Goal: Task Accomplishment & Management: Complete application form

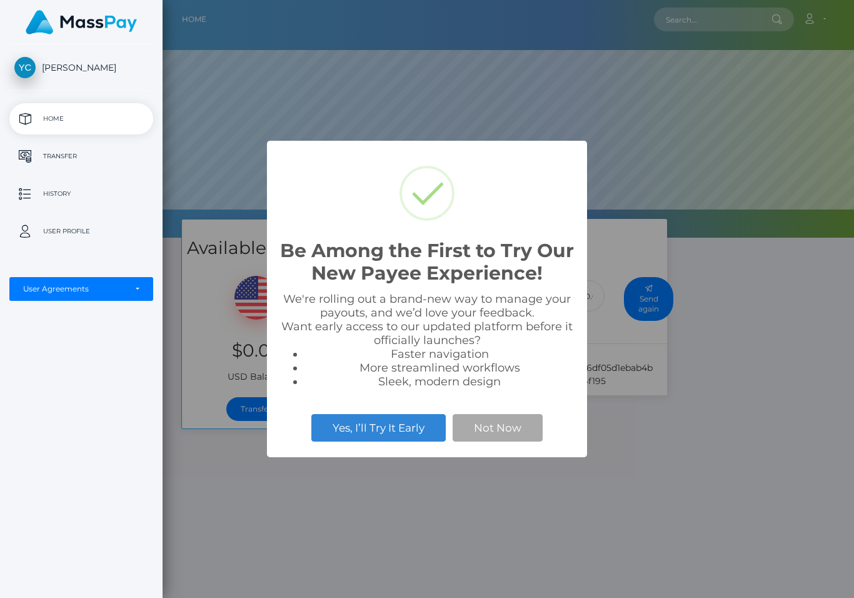
scroll to position [238, 854]
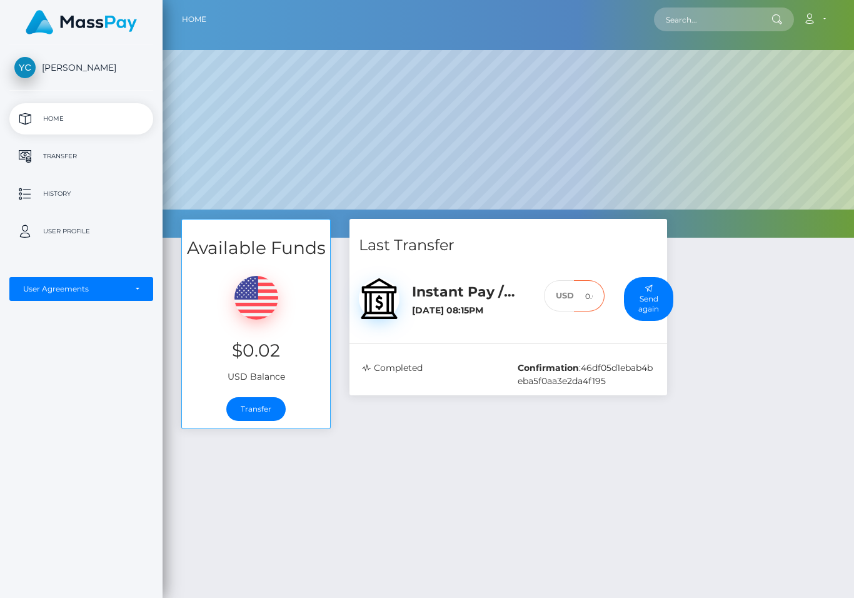
click at [574, 295] on input "0.02" at bounding box center [589, 296] width 31 height 32
click at [412, 298] on h5 "Instant Pay / USD" at bounding box center [469, 292] width 114 height 19
click at [359, 299] on img at bounding box center [379, 298] width 41 height 41
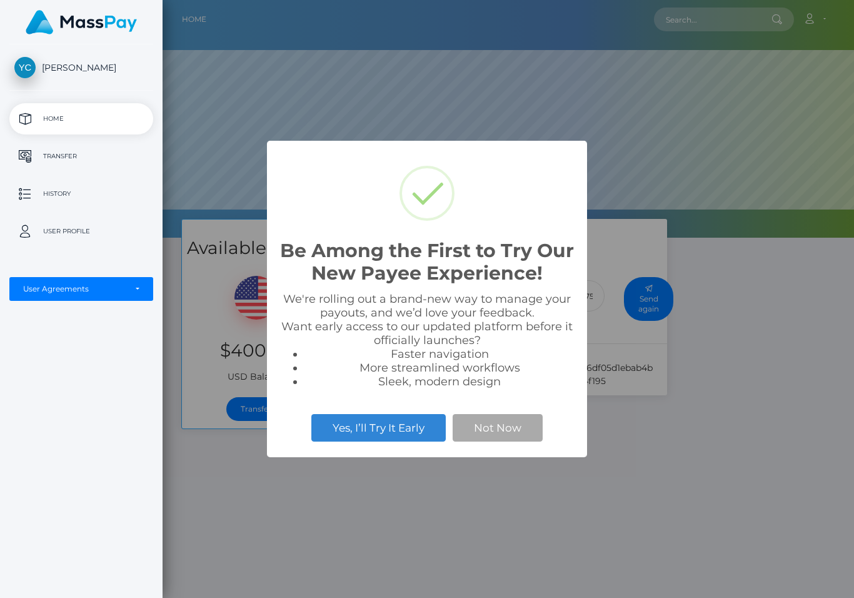
scroll to position [238, 854]
click at [367, 429] on button "Yes, I’ll Try It Early" at bounding box center [378, 428] width 134 height 28
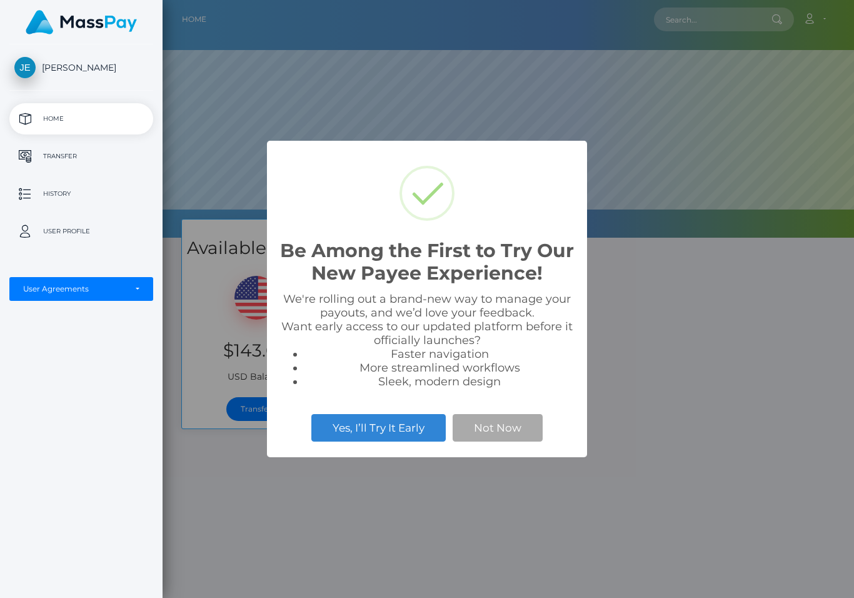
scroll to position [238, 854]
click at [112, 412] on div "Be Among the First to Try Our New Payee Experience! × We're rolling out a brand…" at bounding box center [427, 299] width 854 height 598
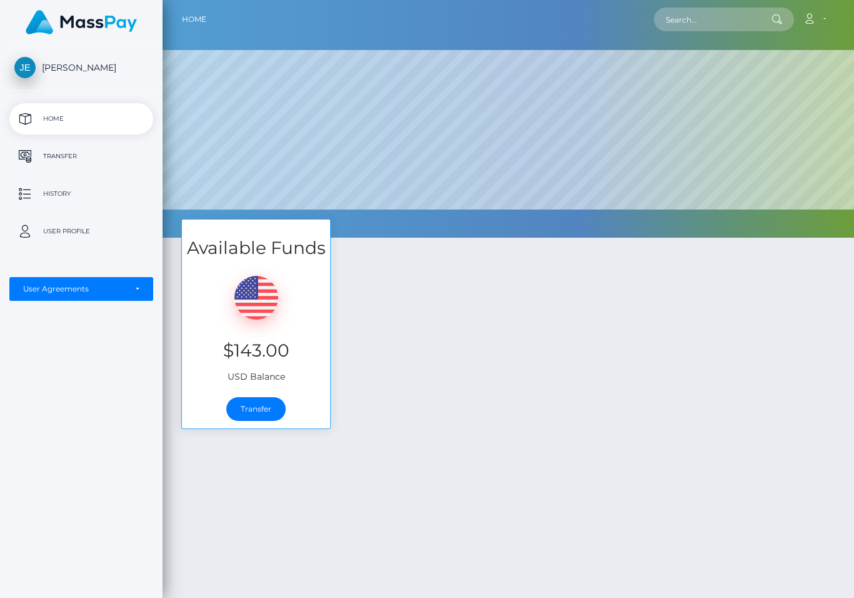
click at [226, 420] on link "Transfer" at bounding box center [255, 409] width 59 height 24
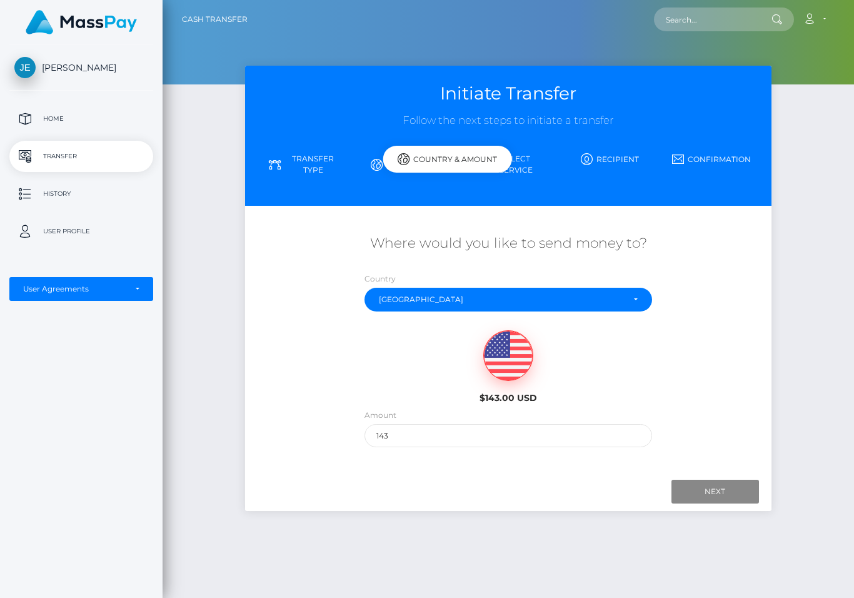
click at [458, 155] on link "Select Service" at bounding box center [508, 164] width 101 height 33
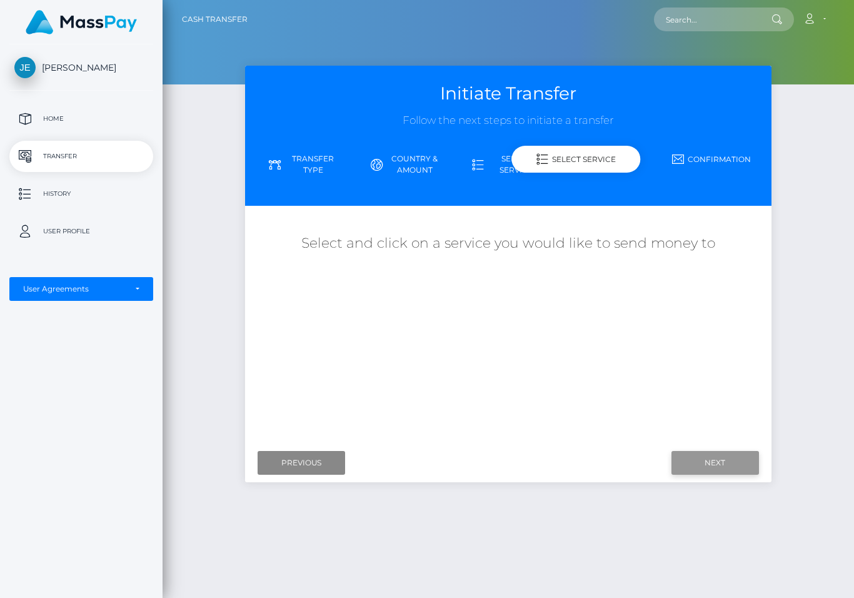
click at [705, 451] on input "Next" at bounding box center [716, 463] width 88 height 24
click at [704, 451] on input "Next" at bounding box center [716, 463] width 88 height 24
click at [537, 161] on icon at bounding box center [543, 159] width 12 height 12
click at [255, 153] on link "Transfer Type" at bounding box center [305, 164] width 101 height 33
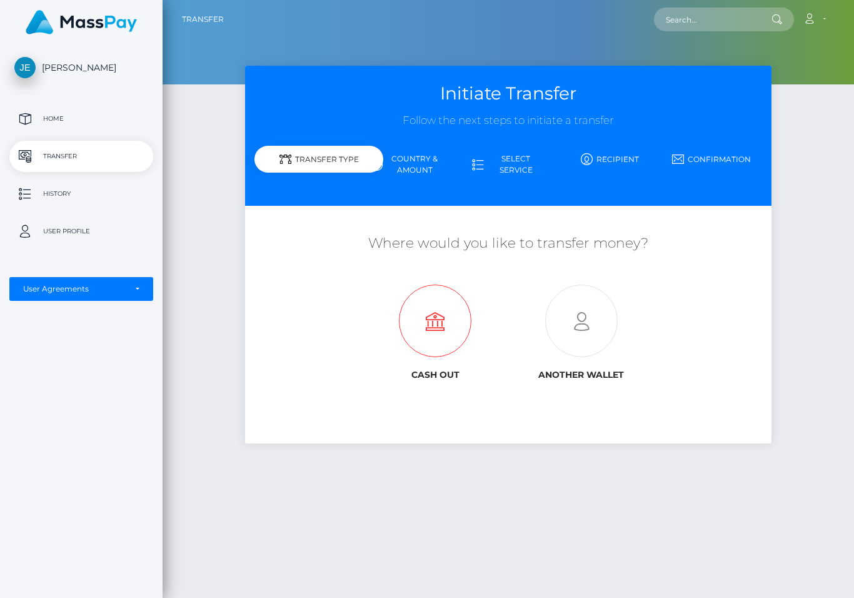
click at [362, 299] on icon at bounding box center [435, 321] width 146 height 73
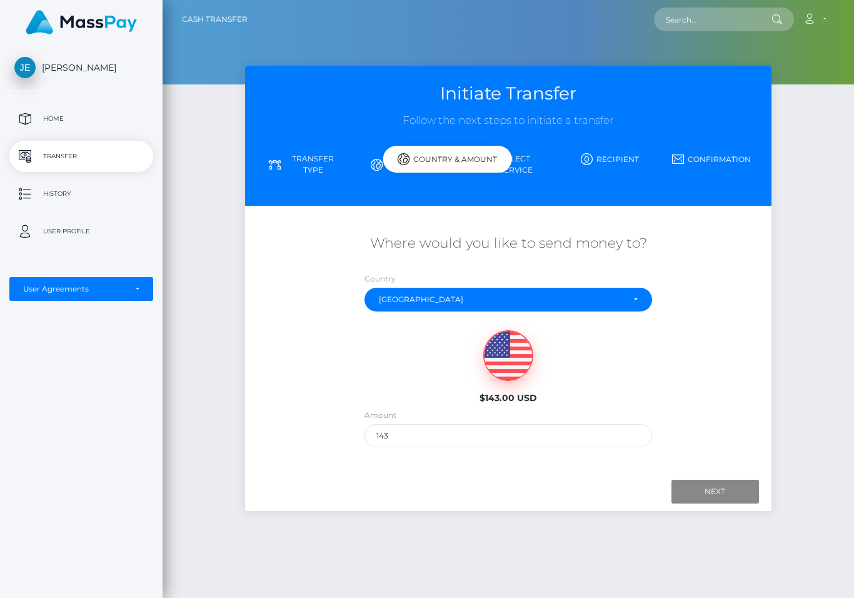
click at [458, 151] on link "Select Service" at bounding box center [508, 164] width 101 height 33
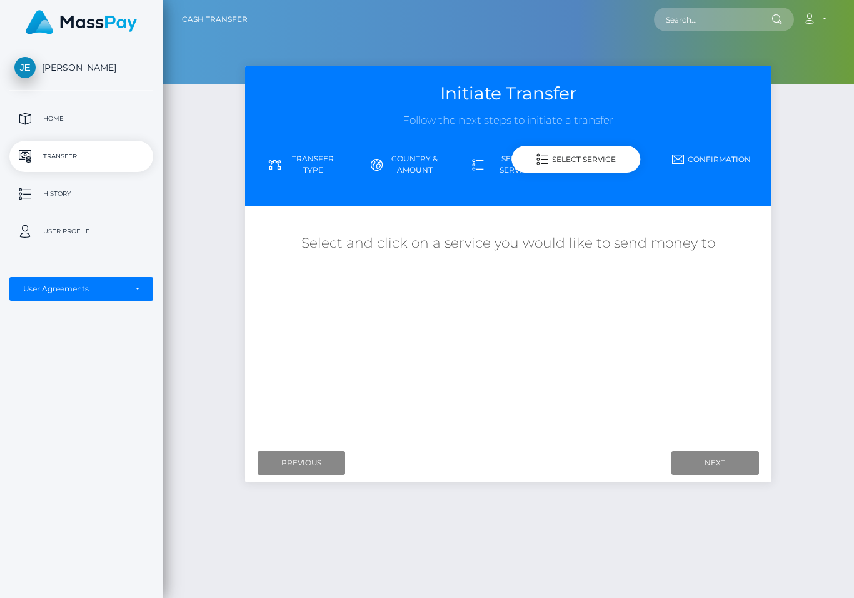
click at [357, 158] on link "Country & Amount" at bounding box center [407, 164] width 101 height 33
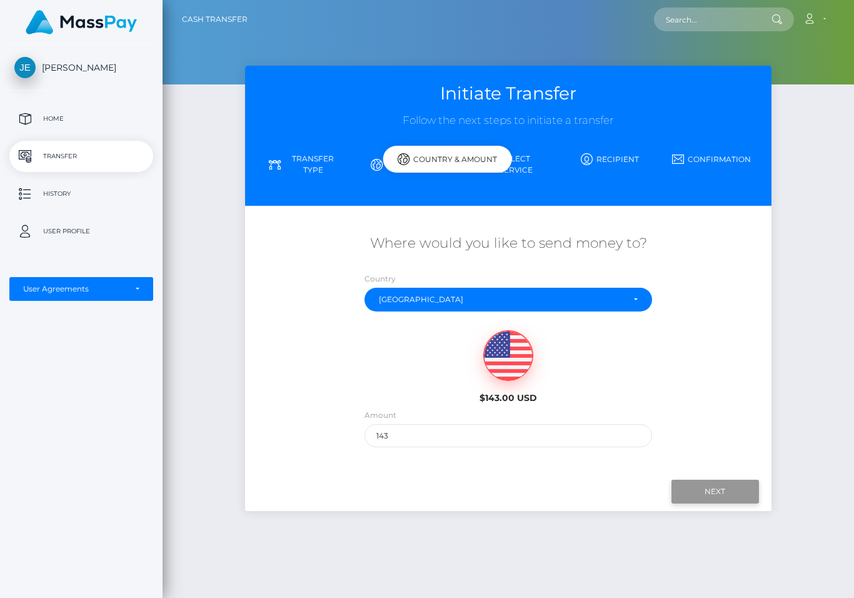
click at [700, 480] on input "Next" at bounding box center [716, 492] width 88 height 24
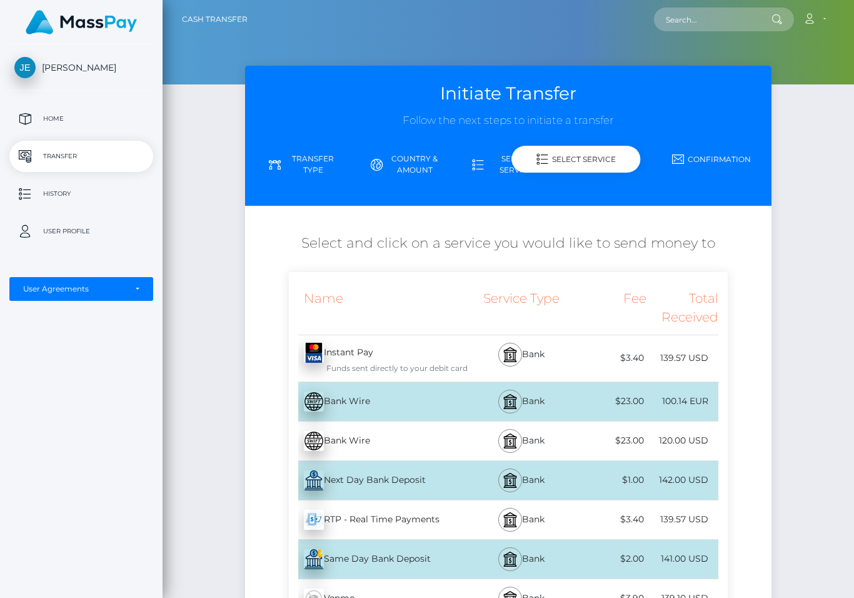
click at [304, 343] on img at bounding box center [314, 353] width 20 height 20
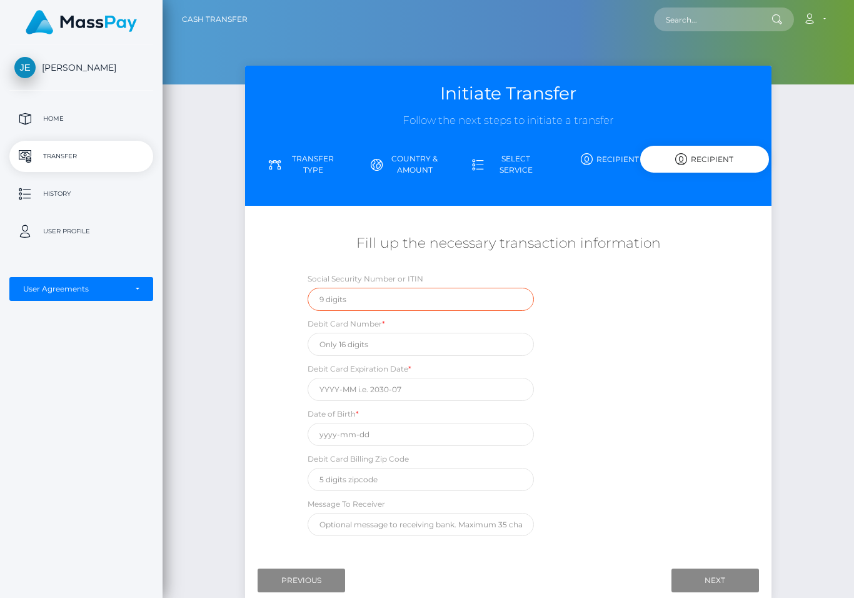
click at [308, 296] on input "text" at bounding box center [421, 299] width 226 height 23
type input "602296098"
click at [308, 337] on input "text" at bounding box center [421, 344] width 226 height 23
type input "4342562466979067"
click at [308, 381] on input "text" at bounding box center [421, 389] width 226 height 23
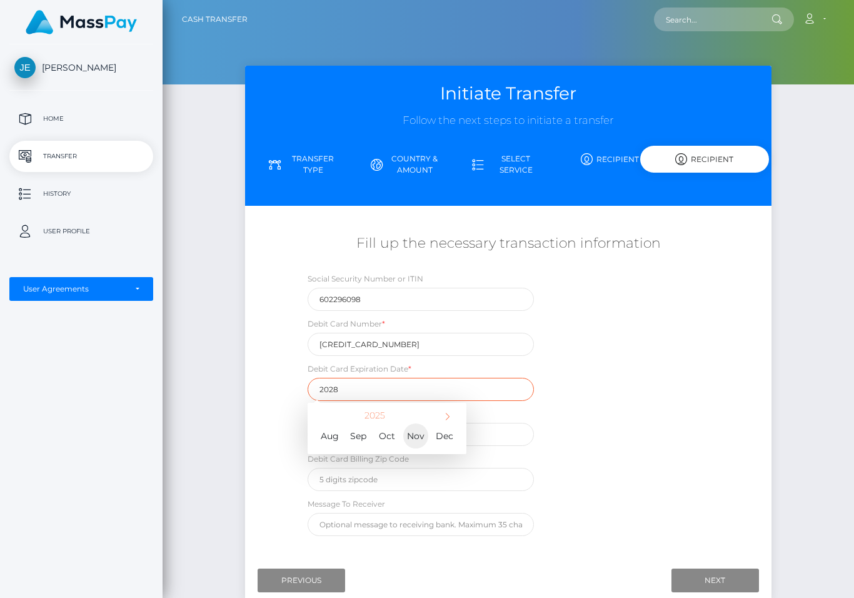
click at [403, 423] on span "Nov" at bounding box center [415, 435] width 25 height 25
type input "2025-11"
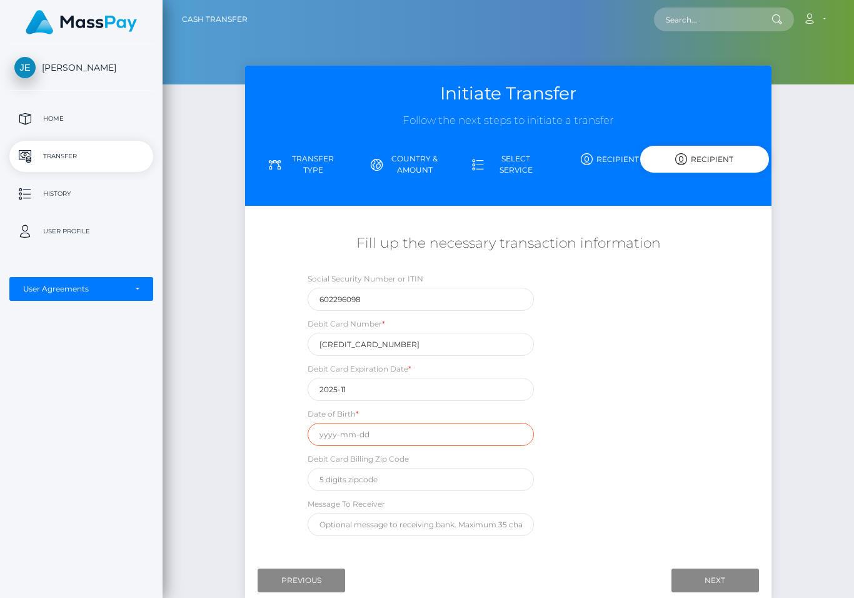
click at [308, 425] on input "text" at bounding box center [421, 434] width 226 height 23
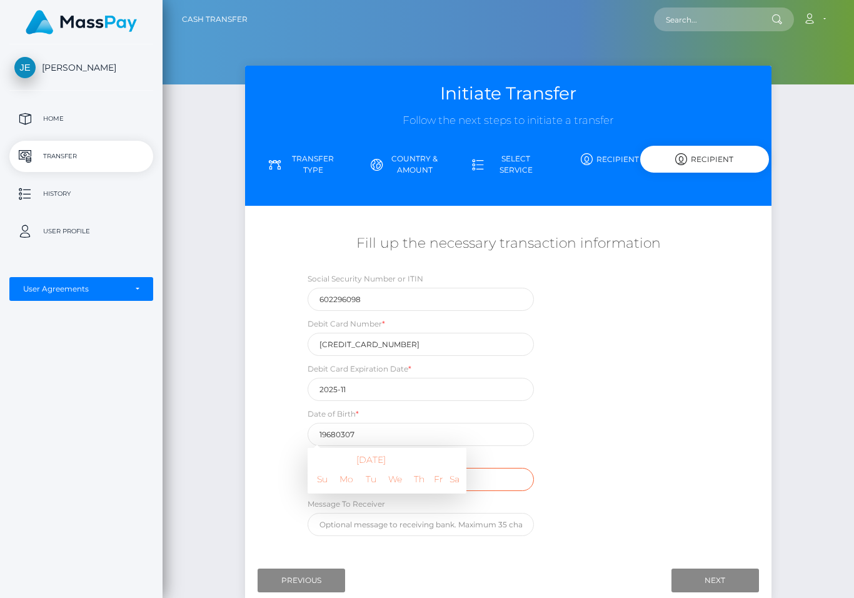
click at [406, 468] on input "text" at bounding box center [421, 479] width 226 height 23
type input "1968-03-07"
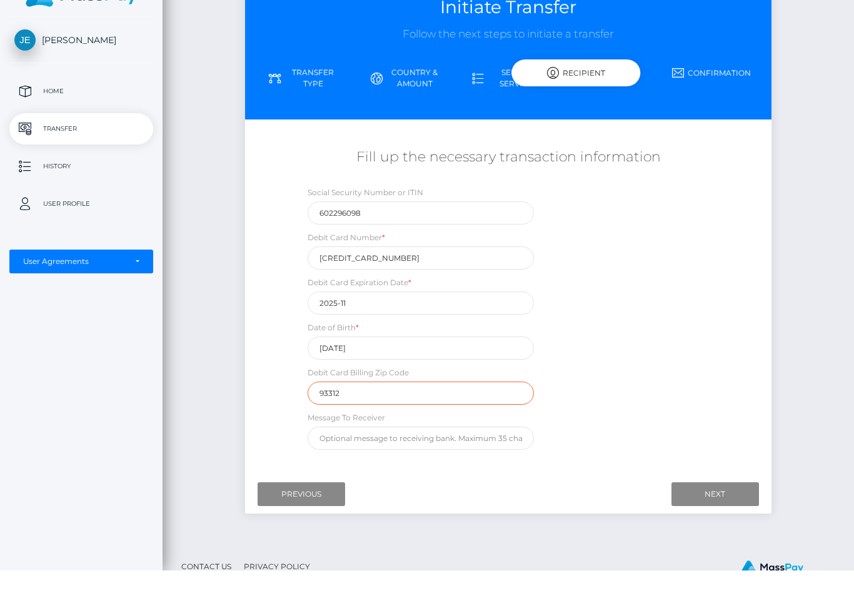
scroll to position [61, 0]
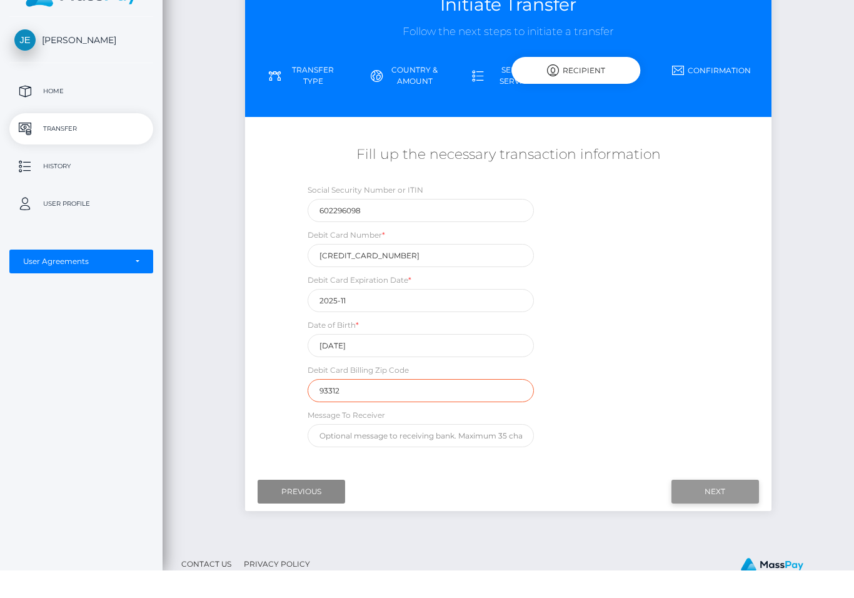
type input "93312"
click at [697, 507] on input "Next" at bounding box center [716, 519] width 88 height 24
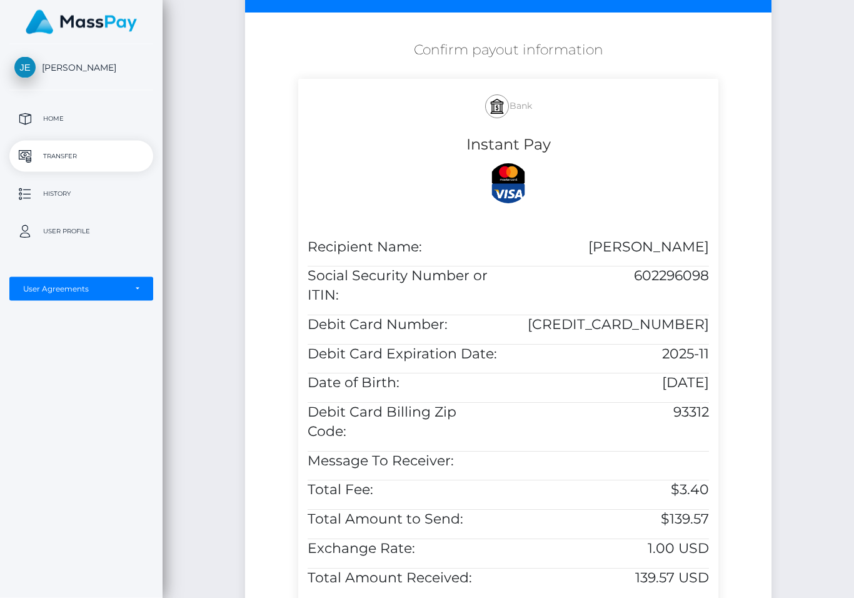
scroll to position [204, 0]
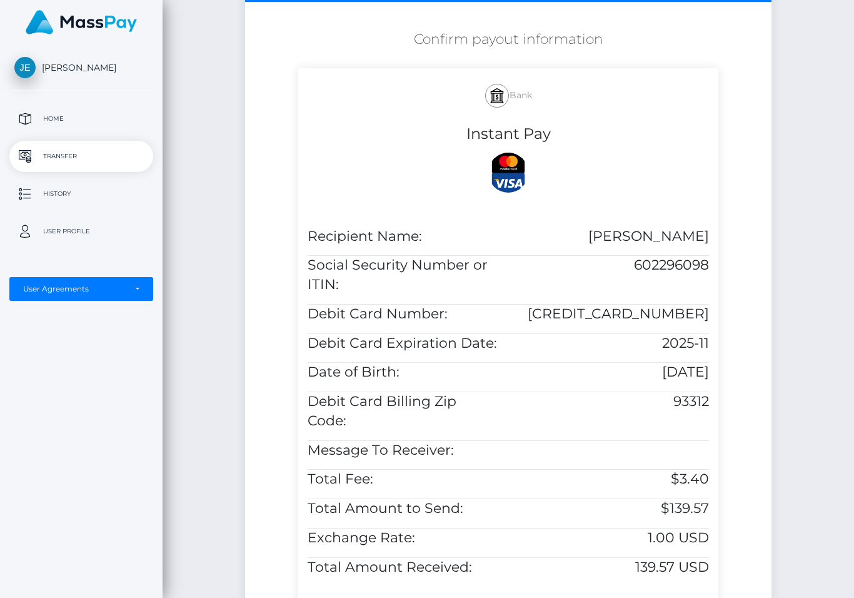
click at [662, 334] on h5 "2025-11" at bounding box center [613, 343] width 191 height 19
click at [509, 334] on div "2025-11" at bounding box center [614, 348] width 210 height 29
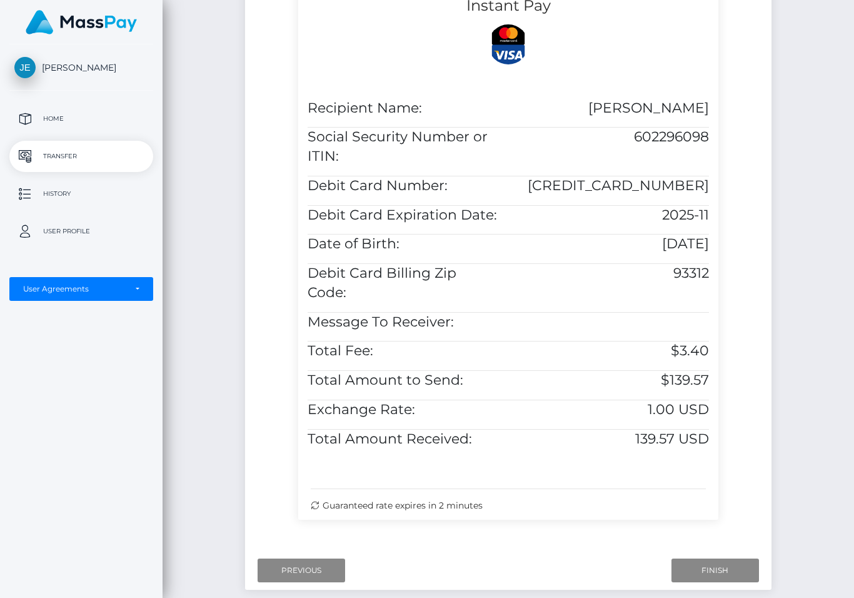
scroll to position [330, 0]
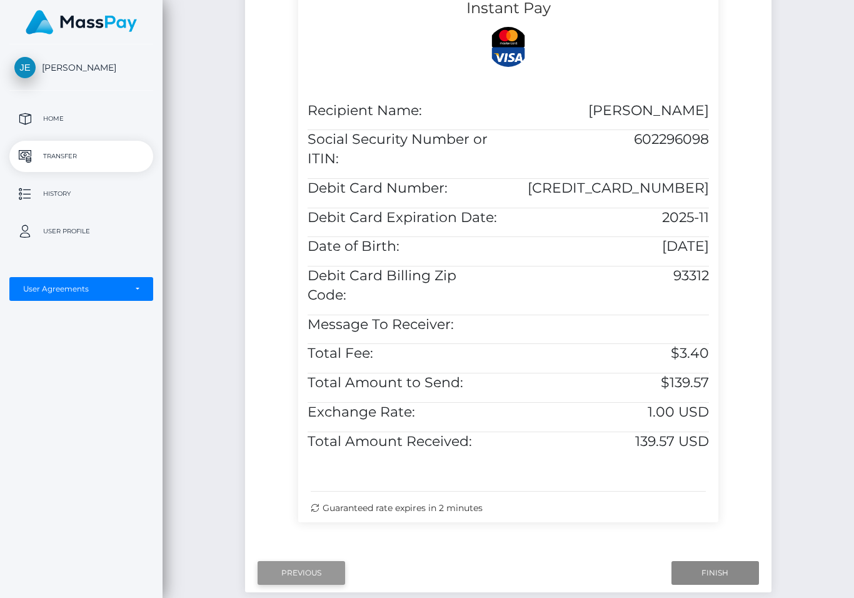
click at [258, 561] on input "Previous" at bounding box center [302, 573] width 88 height 24
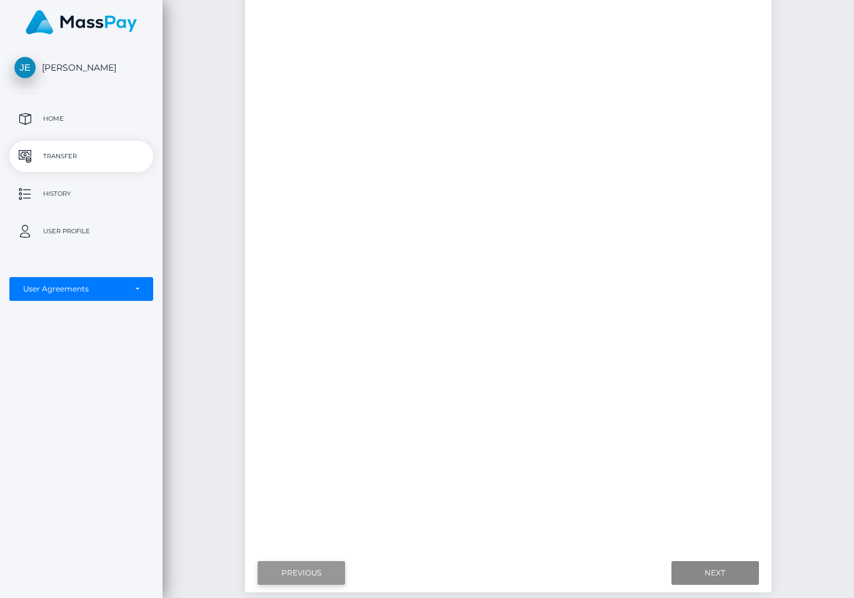
scroll to position [69, 0]
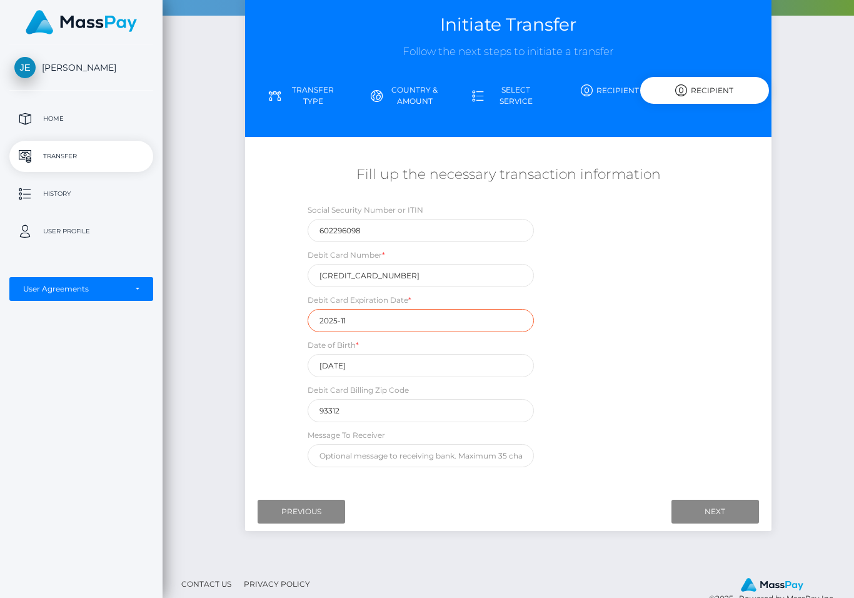
click at [308, 309] on input "2025-11" at bounding box center [421, 320] width 226 height 23
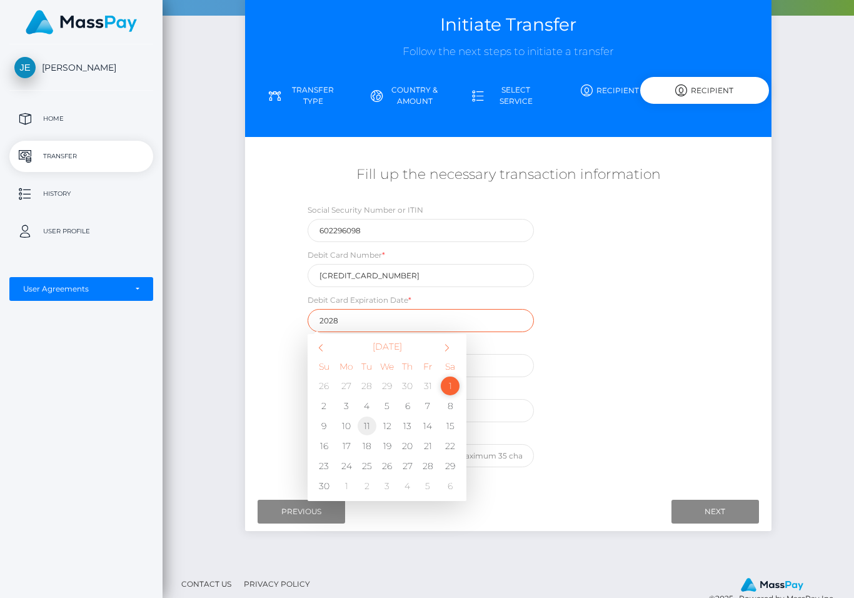
click at [357, 417] on td "11" at bounding box center [367, 426] width 21 height 20
type input "2025-11"
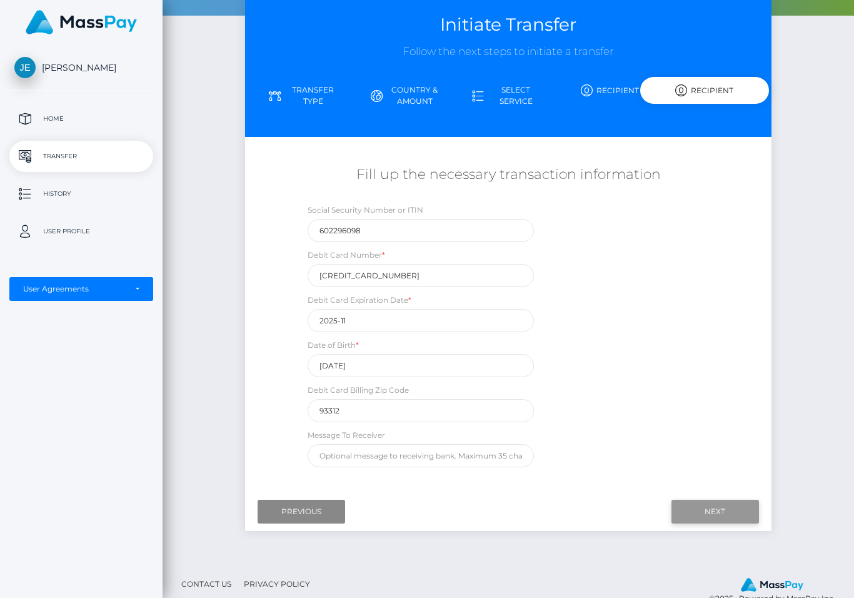
click at [699, 505] on input "Next" at bounding box center [716, 512] width 88 height 24
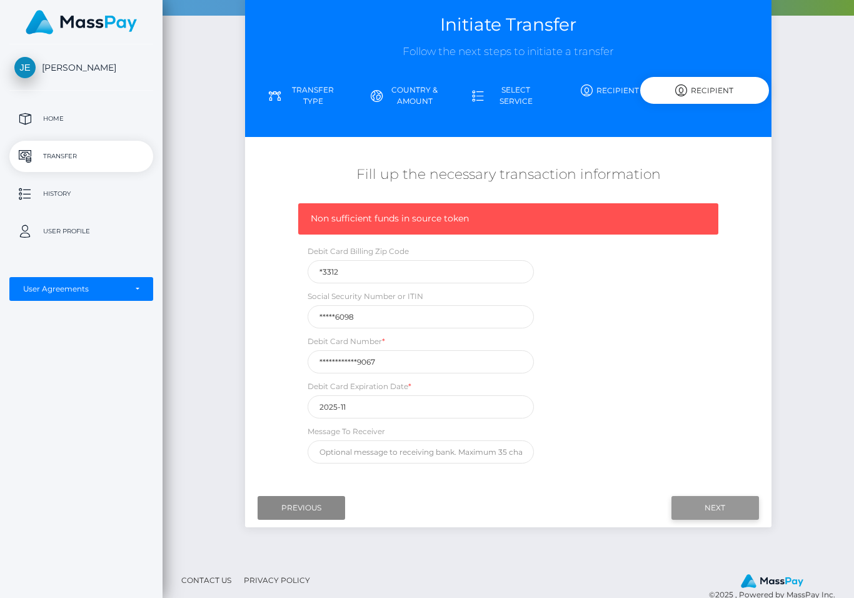
scroll to position [64, 0]
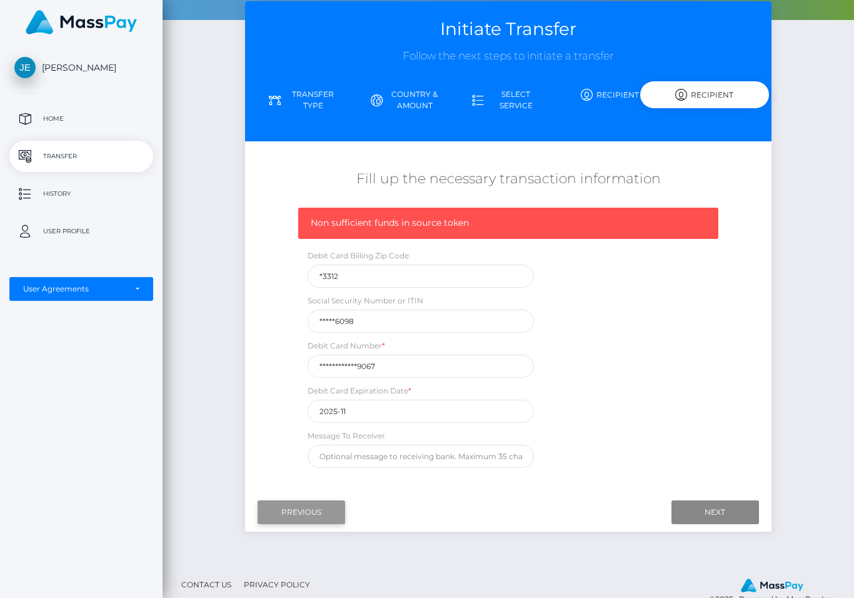
click at [258, 502] on input "Previous" at bounding box center [302, 512] width 88 height 24
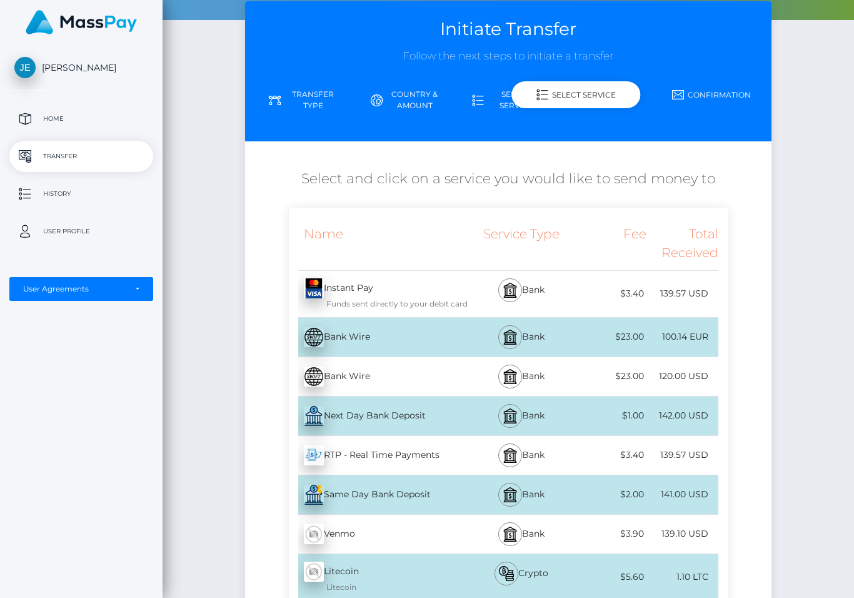
click at [304, 278] on img at bounding box center [314, 288] width 20 height 20
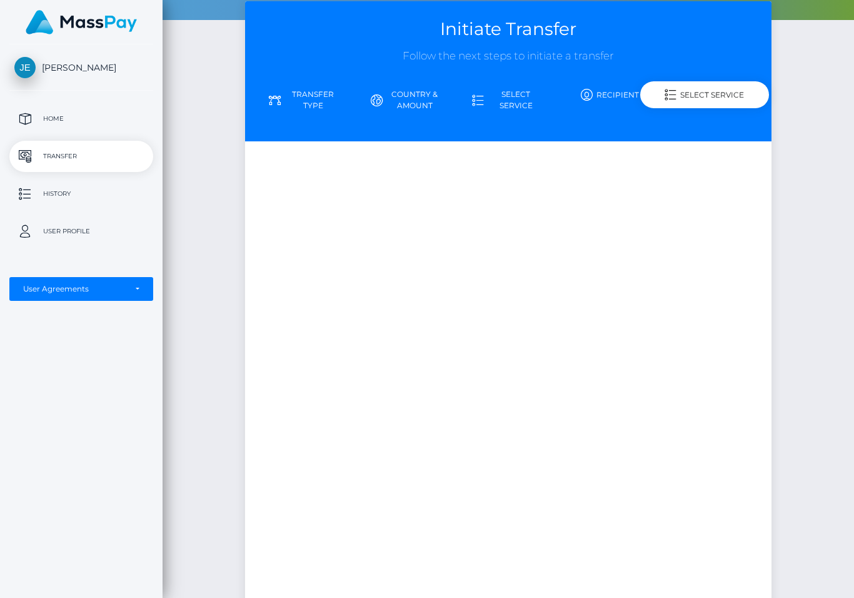
scroll to position [0, 0]
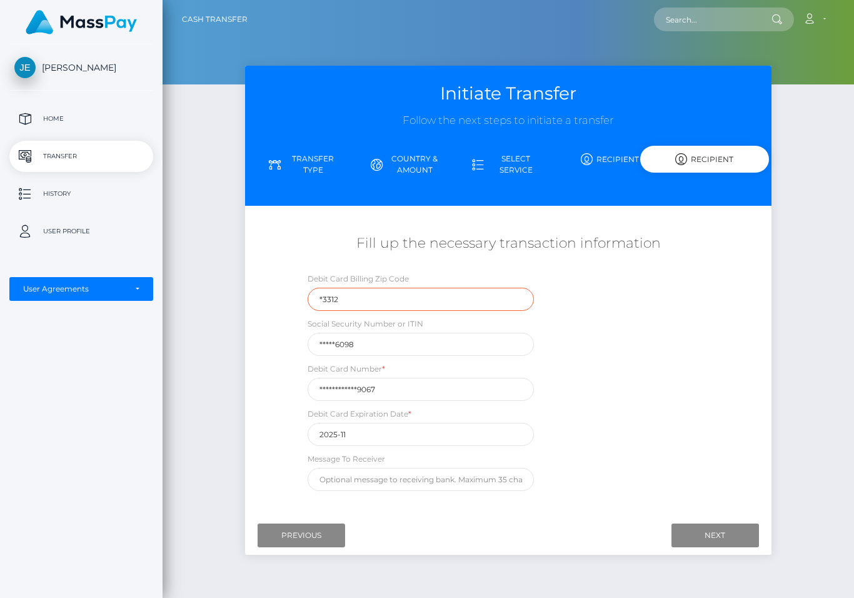
click at [308, 288] on input "*3312" at bounding box center [421, 299] width 226 height 23
type input "*"
type input "93312"
click at [706, 530] on input "Next" at bounding box center [716, 536] width 88 height 24
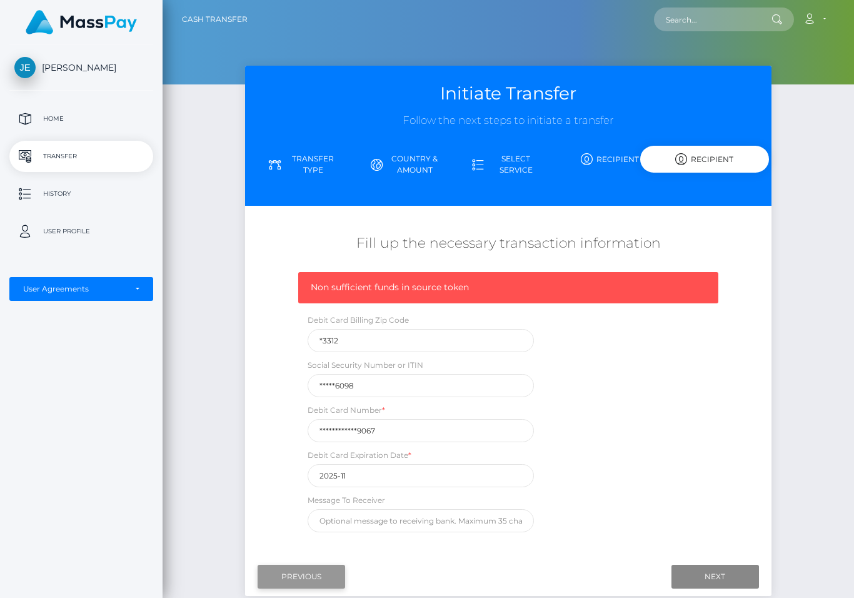
click at [258, 565] on input "Previous" at bounding box center [302, 577] width 88 height 24
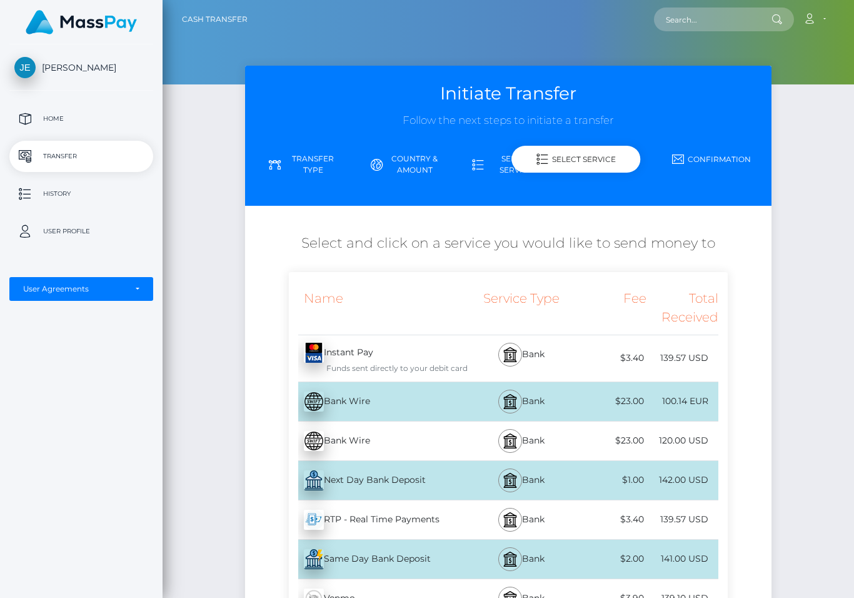
click at [304, 343] on img at bounding box center [314, 353] width 20 height 20
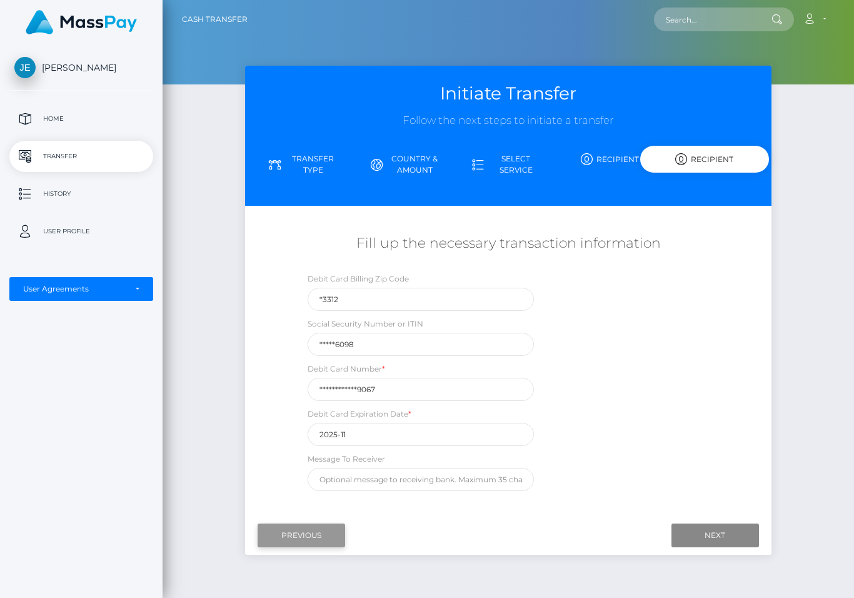
click at [258, 529] on input "Previous" at bounding box center [302, 536] width 88 height 24
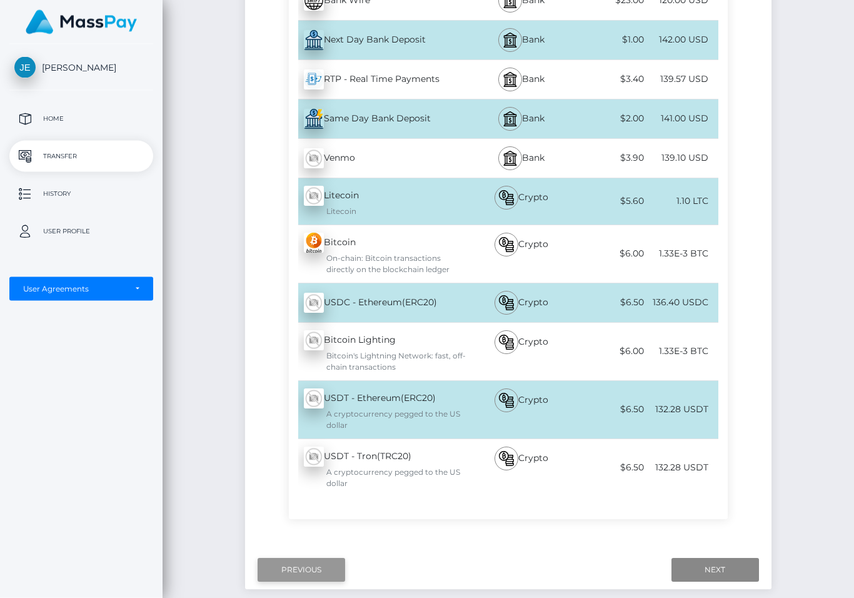
scroll to position [453, 0]
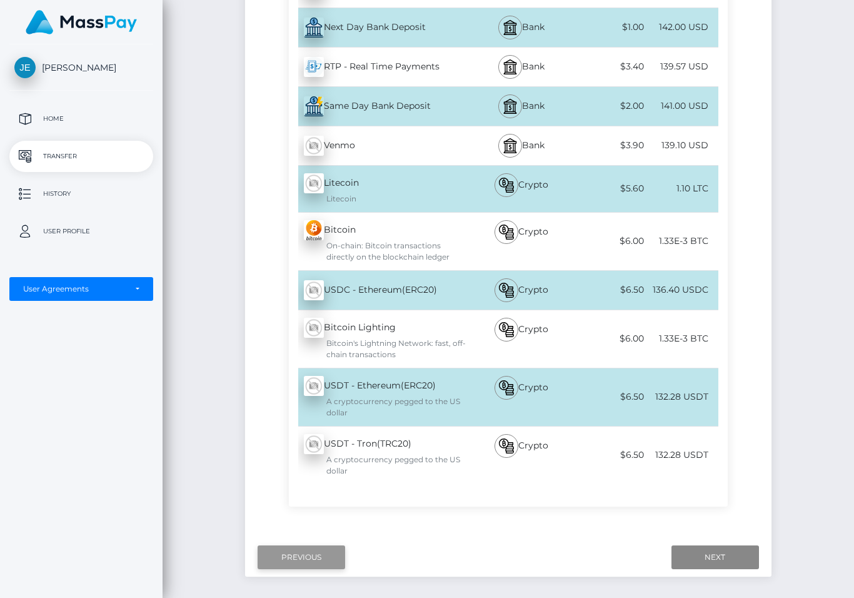
click at [258, 545] on input "Previous" at bounding box center [302, 557] width 88 height 24
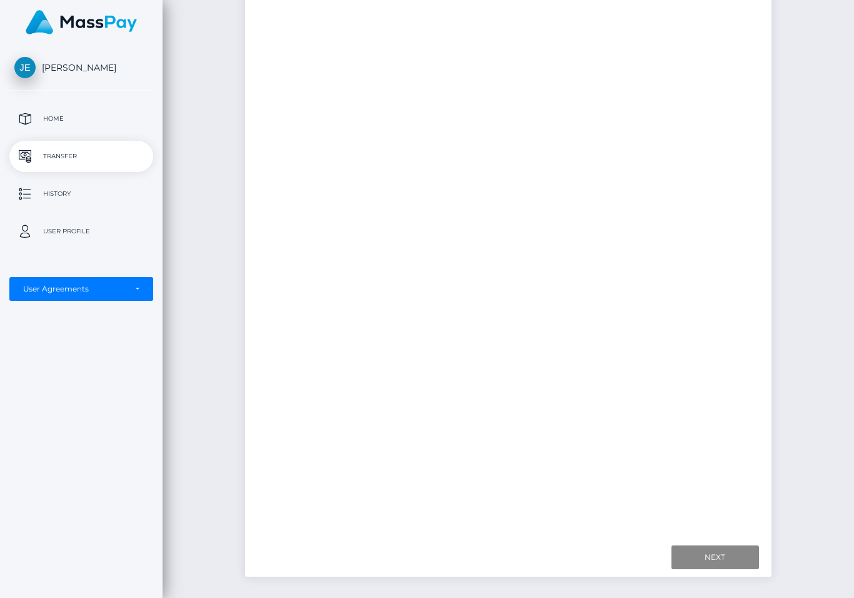
scroll to position [60, 0]
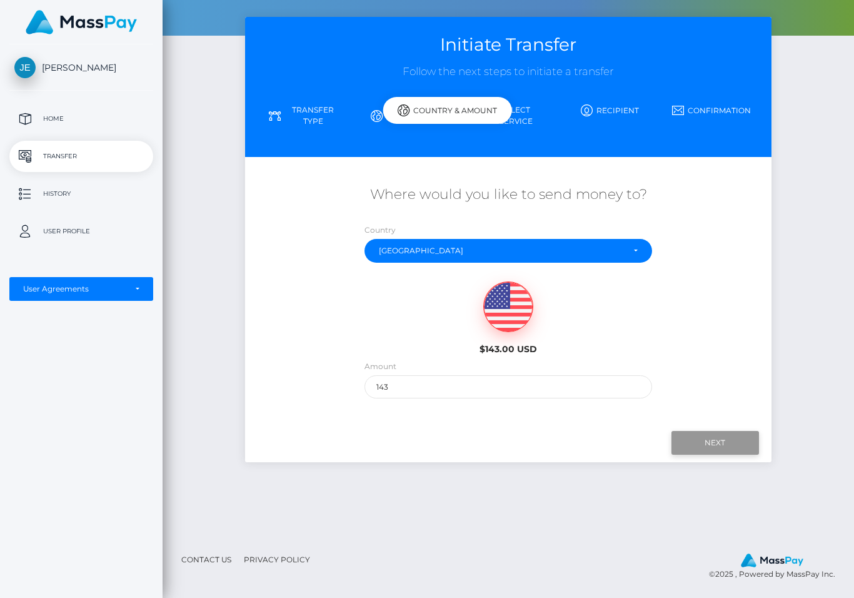
click at [701, 431] on input "Next" at bounding box center [716, 443] width 88 height 24
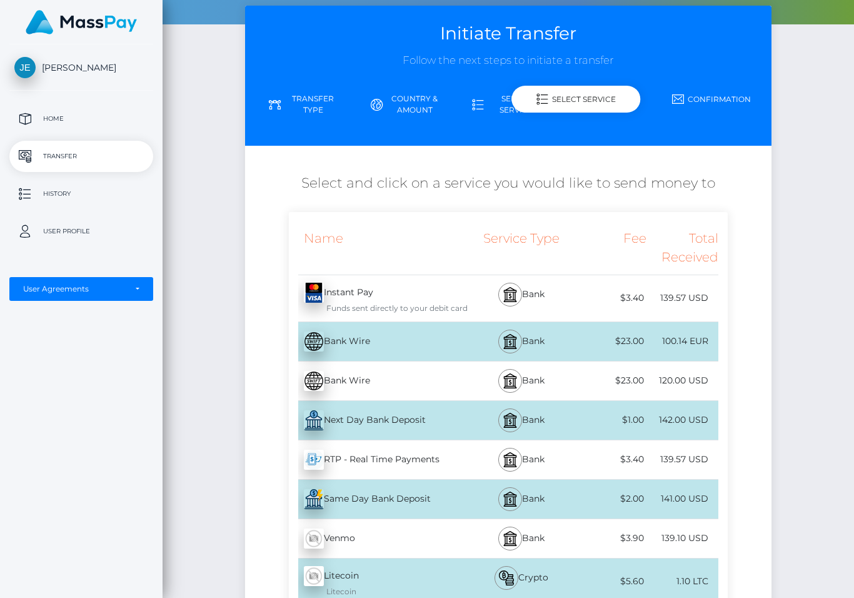
click at [289, 275] on div "Instant Pay - USD Funds sent directly to your debit card" at bounding box center [378, 298] width 179 height 46
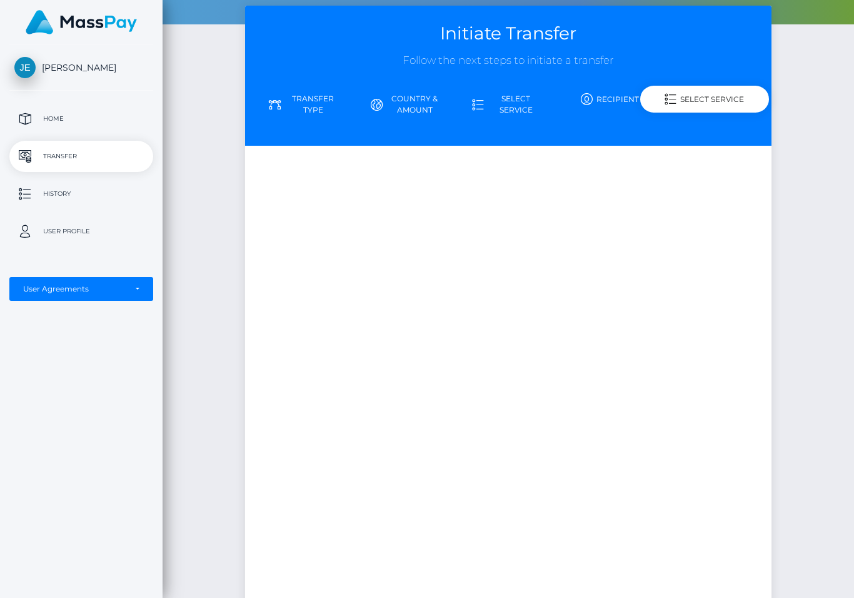
scroll to position [0, 0]
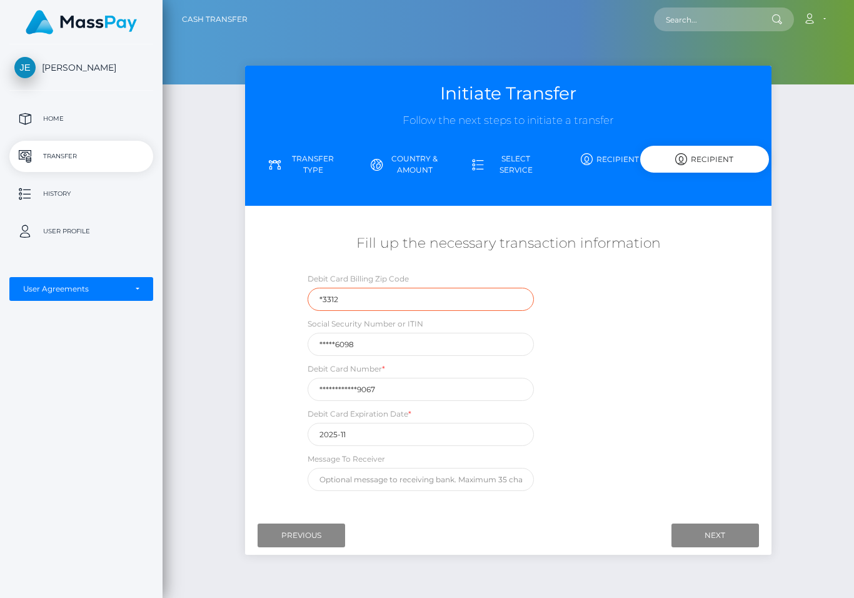
click at [308, 290] on input "*3312" at bounding box center [421, 299] width 226 height 23
type input "*"
type input "93312"
click at [308, 345] on input "*****6098" at bounding box center [421, 344] width 226 height 23
click at [308, 430] on input "2025-11" at bounding box center [421, 434] width 226 height 23
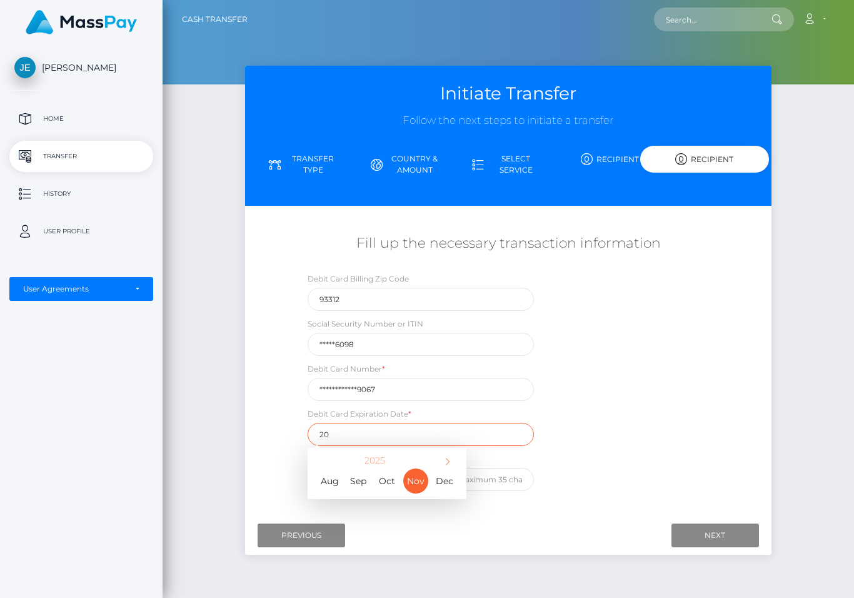
type input "2"
click at [403, 471] on span "Nov" at bounding box center [415, 480] width 25 height 25
type input "2025-11"
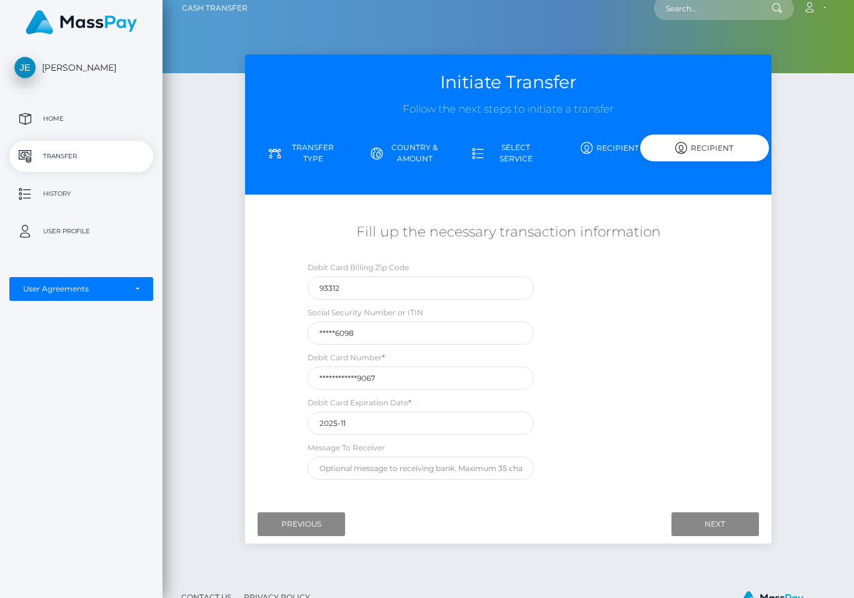
scroll to position [60, 0]
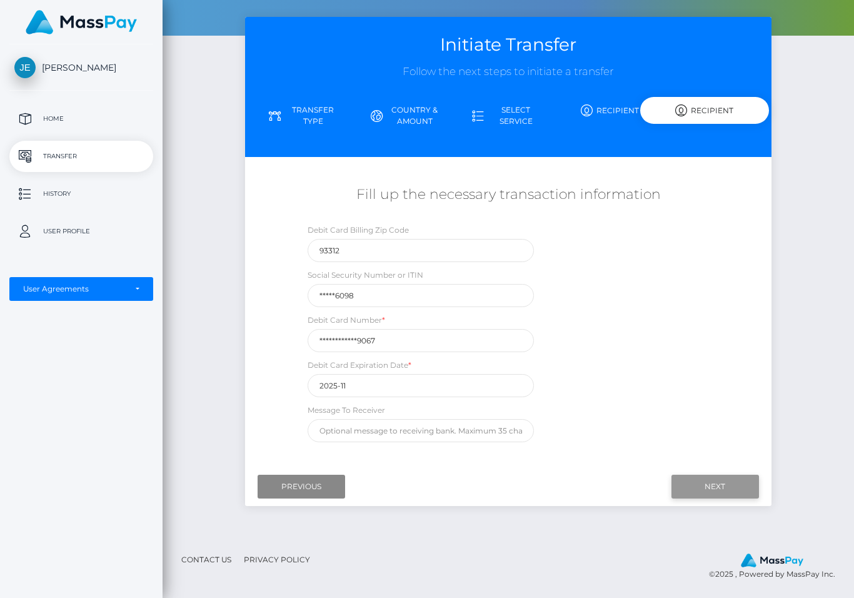
click at [700, 475] on input "Next" at bounding box center [716, 487] width 88 height 24
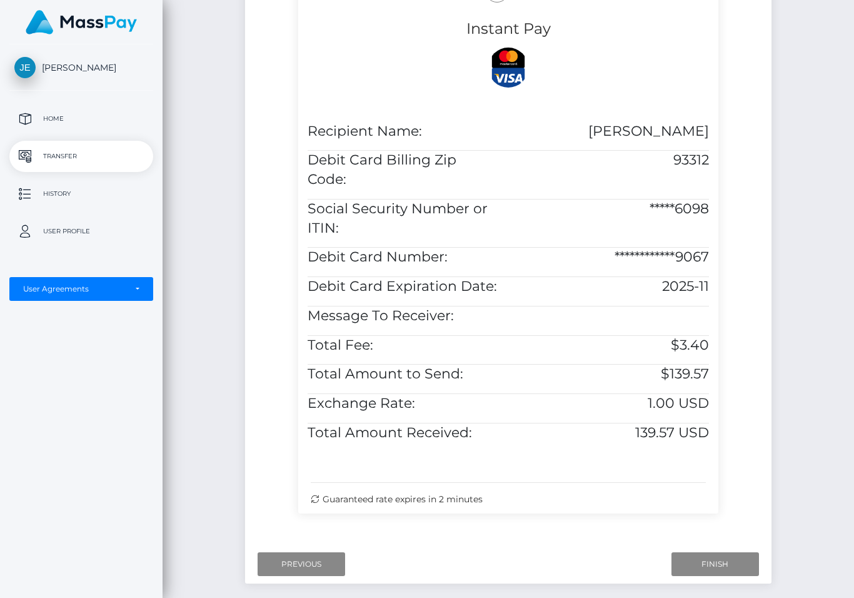
scroll to position [314, 0]
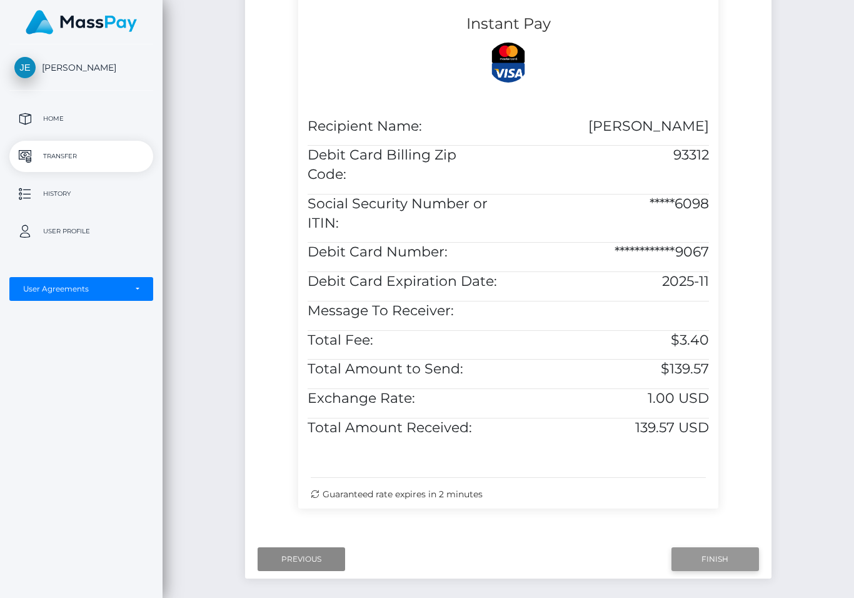
click at [701, 547] on input "Finish" at bounding box center [716, 559] width 88 height 24
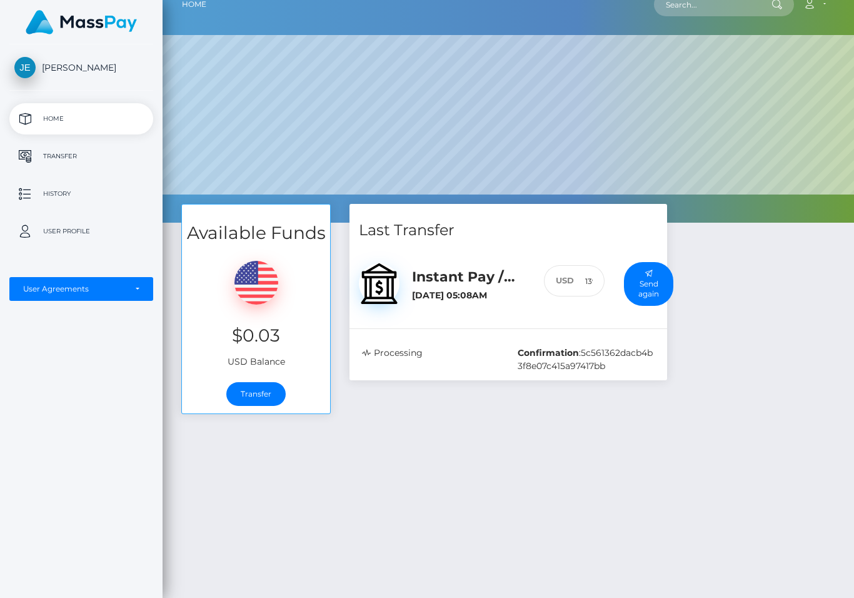
scroll to position [16, 0]
